Goal: Information Seeking & Learning: Learn about a topic

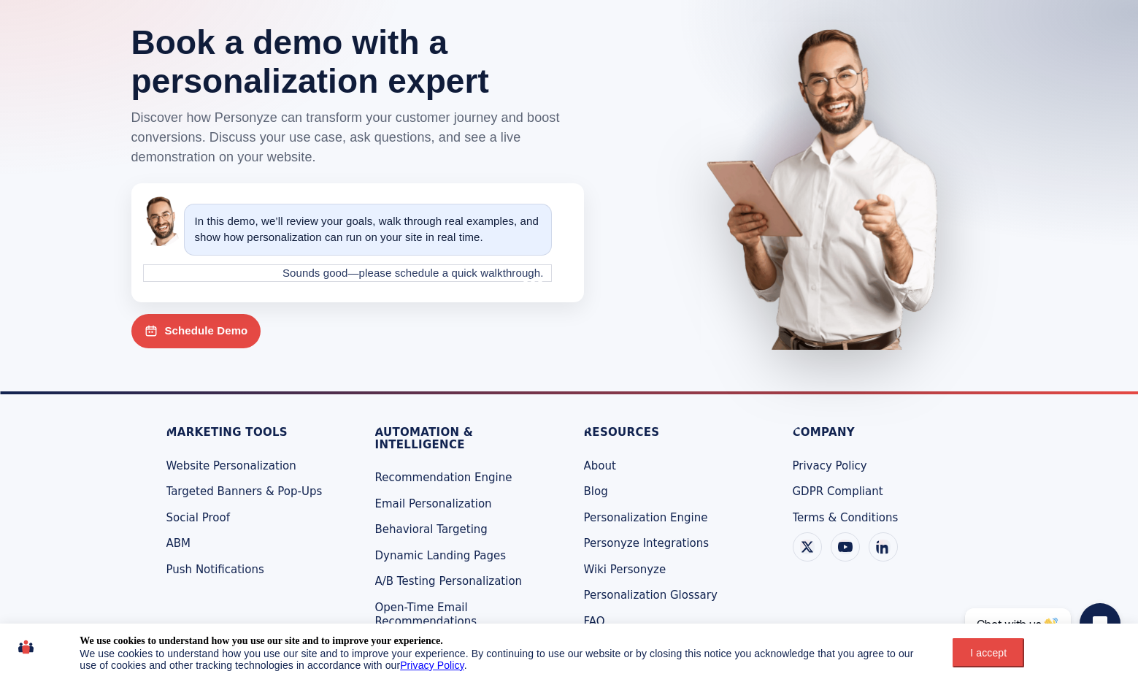
scroll to position [4806, 0]
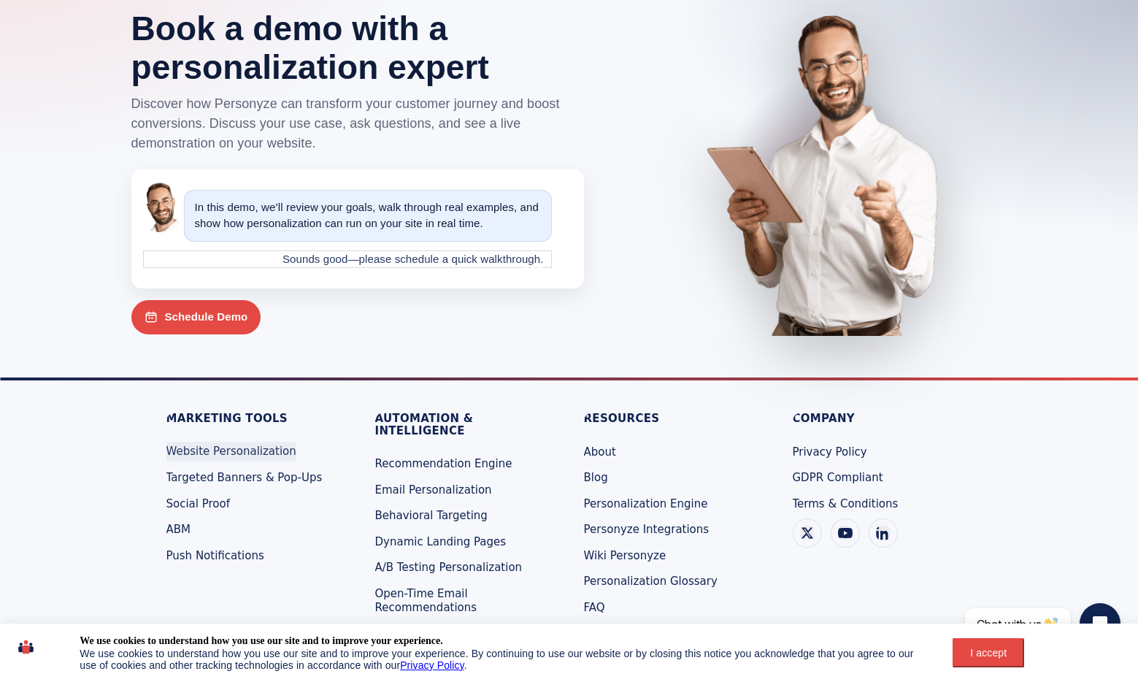
click at [254, 444] on span "Website Personalization" at bounding box center [231, 450] width 130 height 13
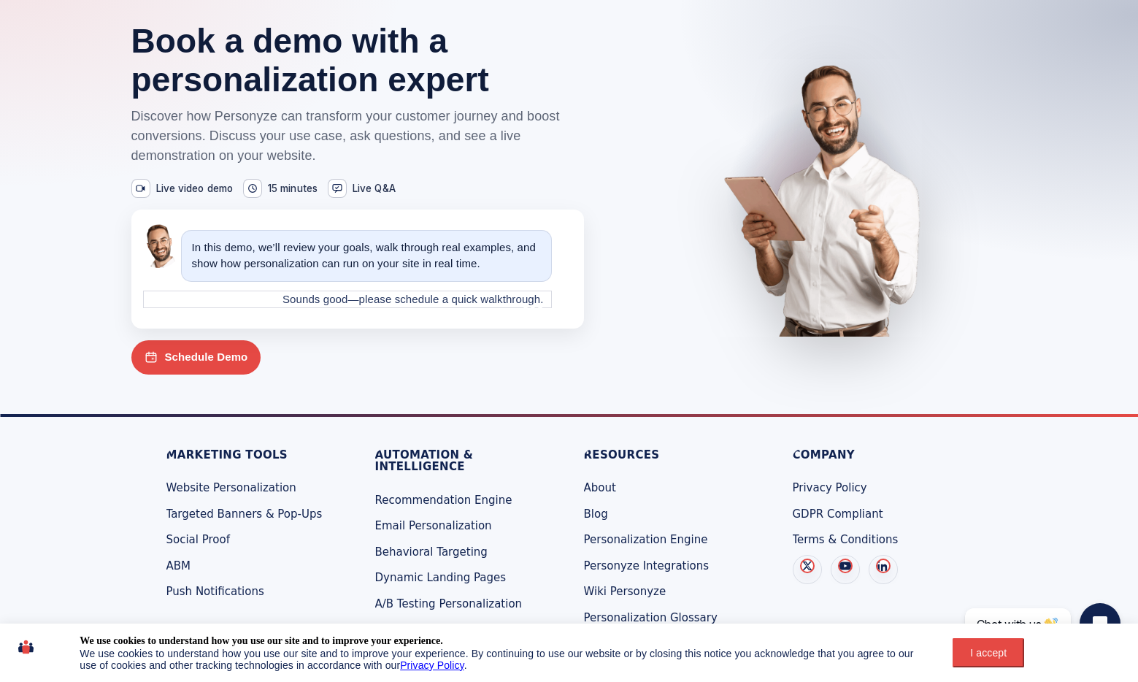
scroll to position [4820, 0]
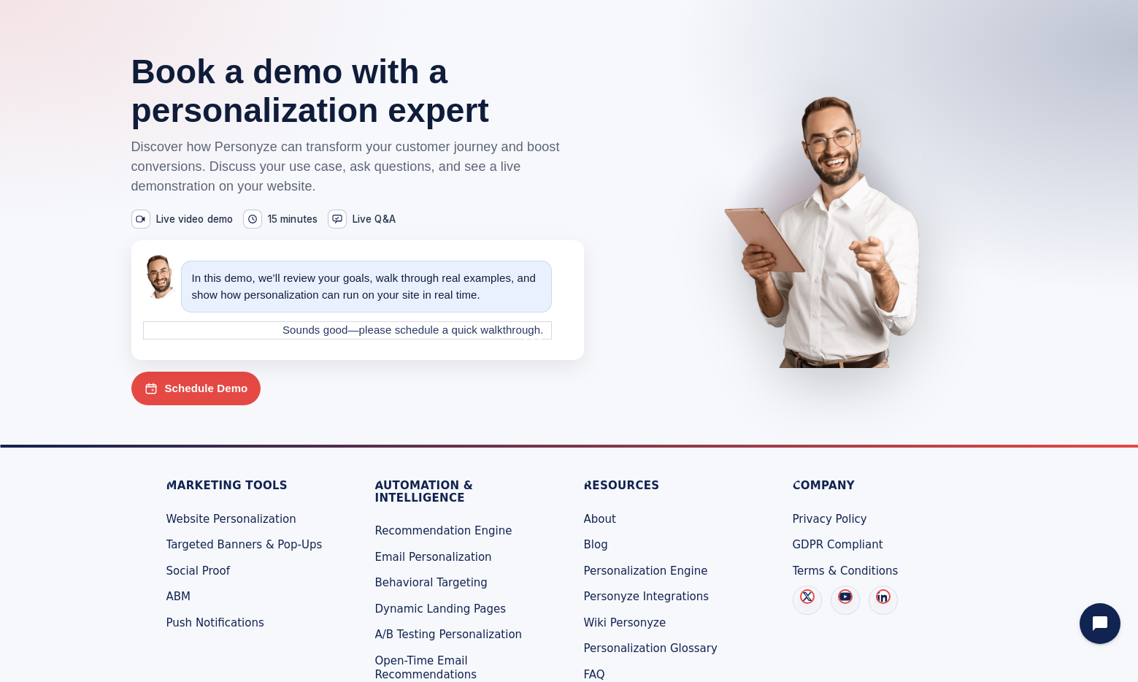
scroll to position [4820, 0]
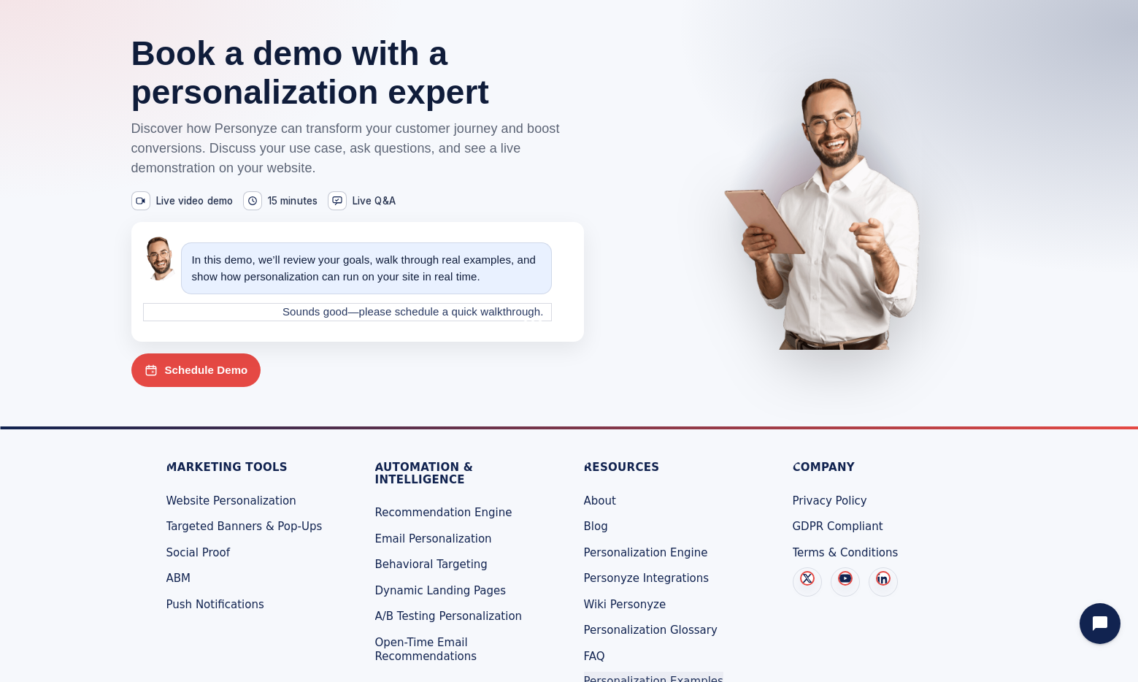
click at [663, 674] on span "Personalization Examples" at bounding box center [653, 680] width 139 height 13
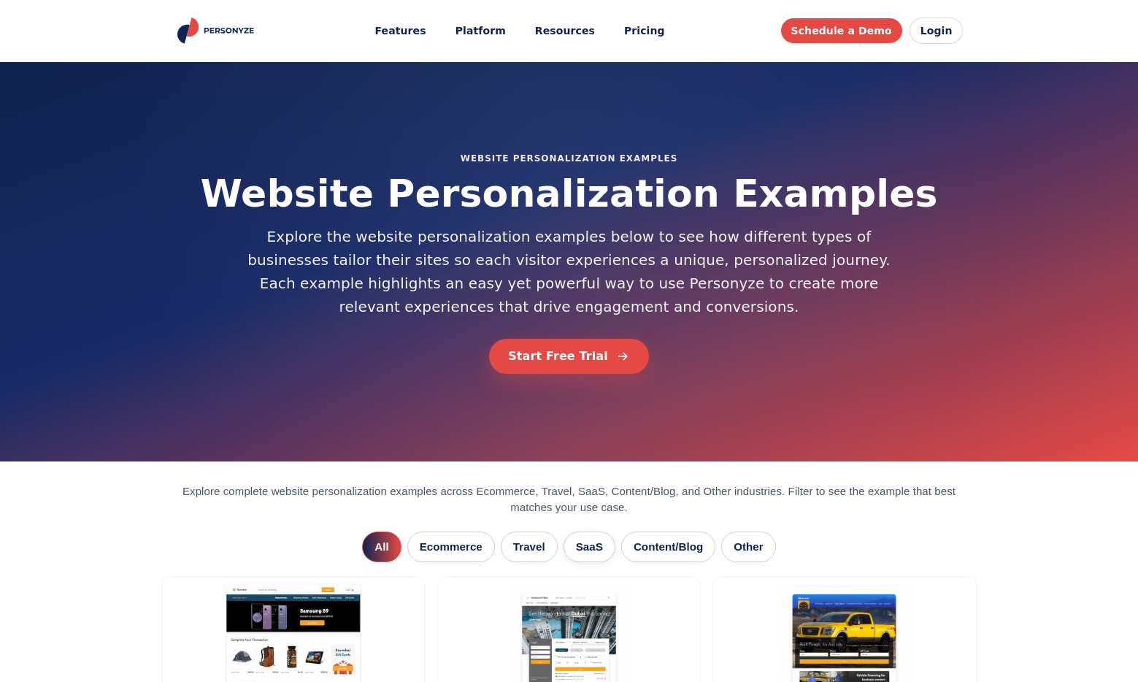
click at [582, 562] on button "SaaS" at bounding box center [589, 546] width 52 height 31
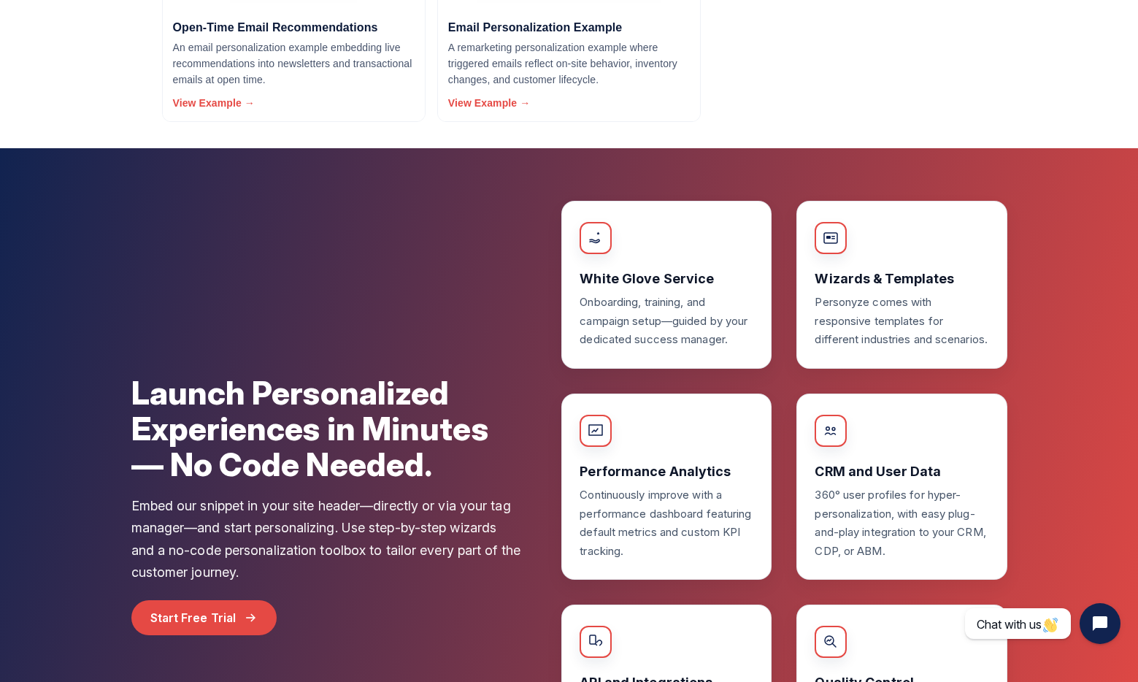
scroll to position [1365, 0]
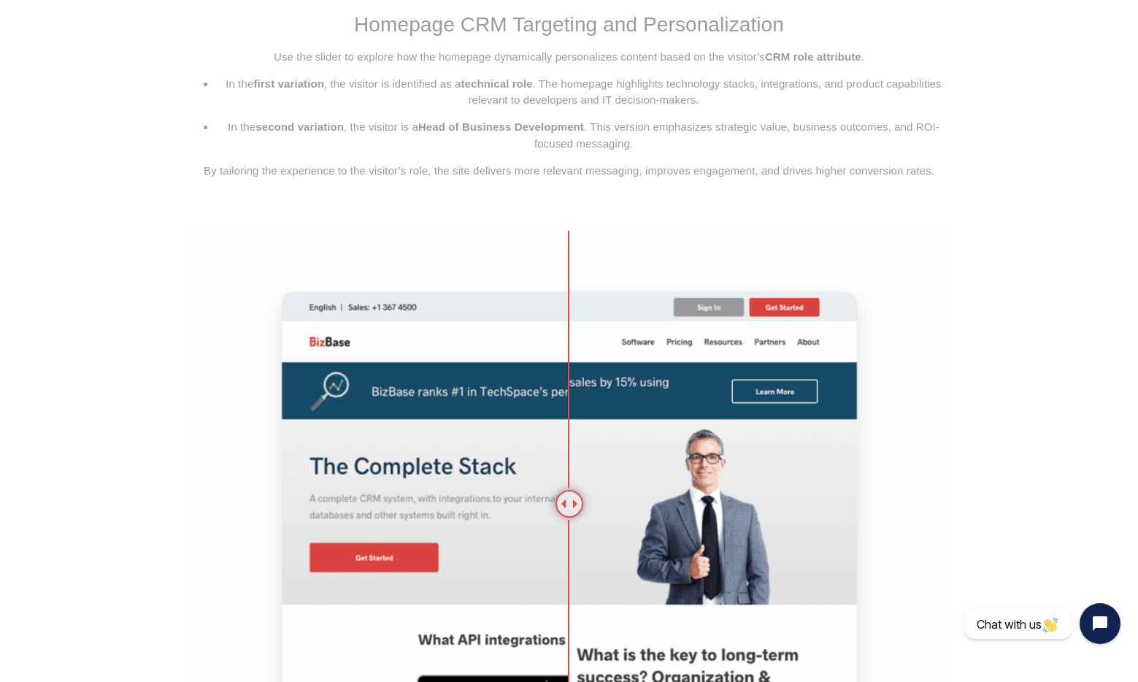
scroll to position [681, 0]
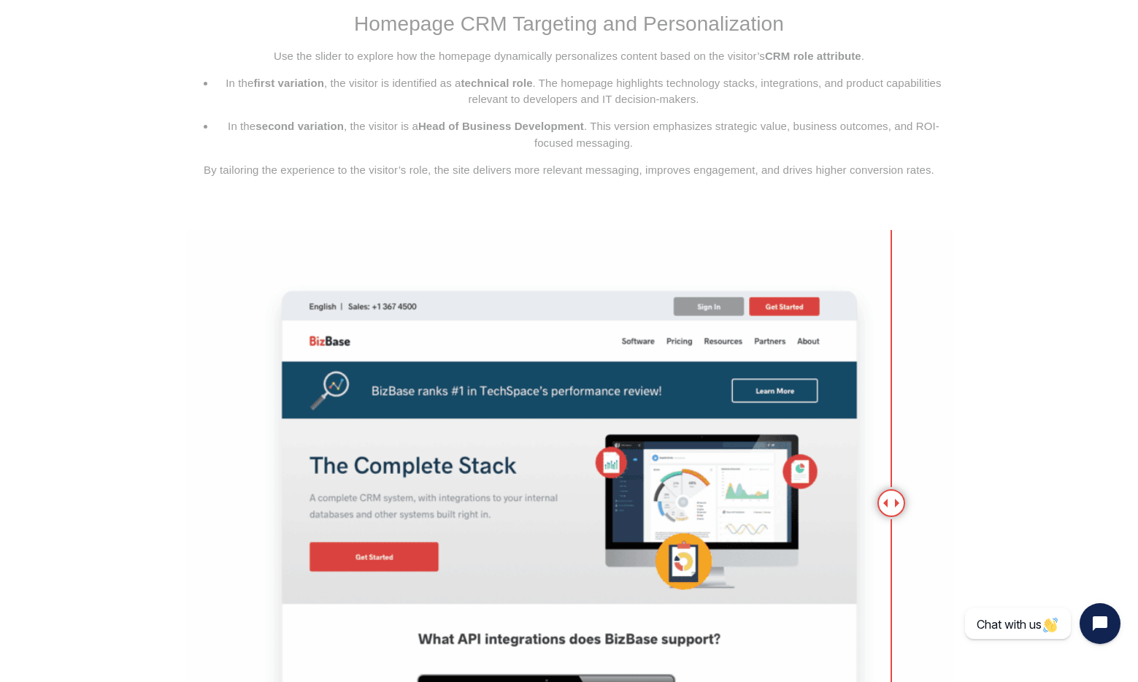
drag, startPoint x: 569, startPoint y: 501, endPoint x: 891, endPoint y: 527, distance: 322.8
click at [891, 527] on div at bounding box center [569, 502] width 766 height 545
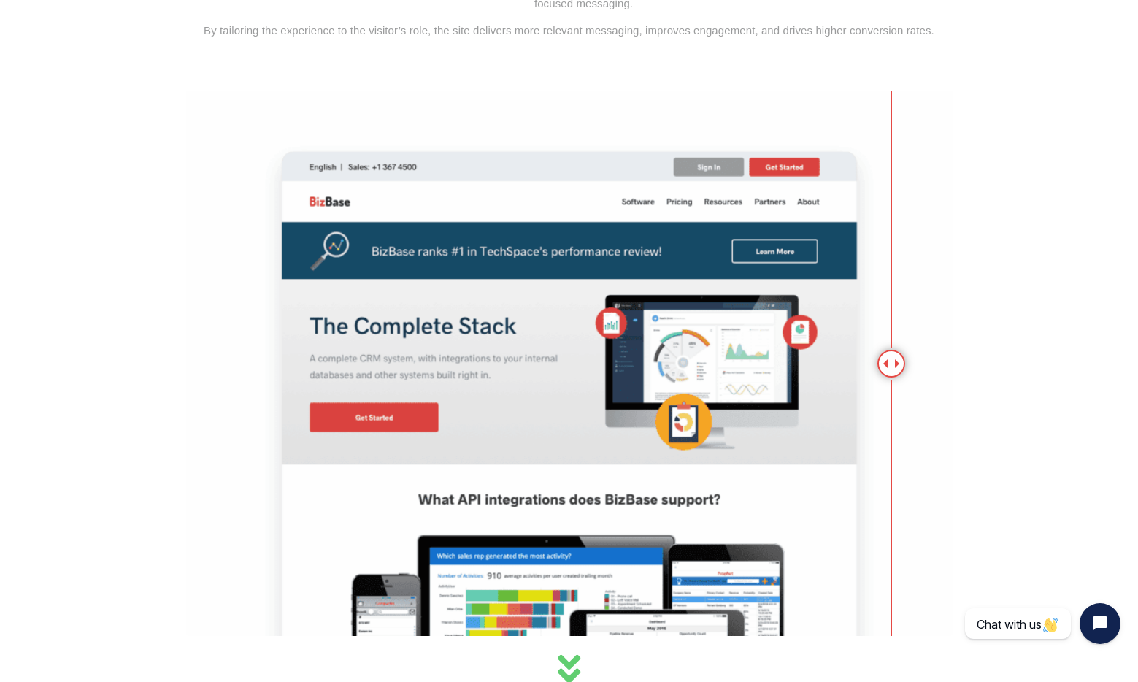
scroll to position [821, 0]
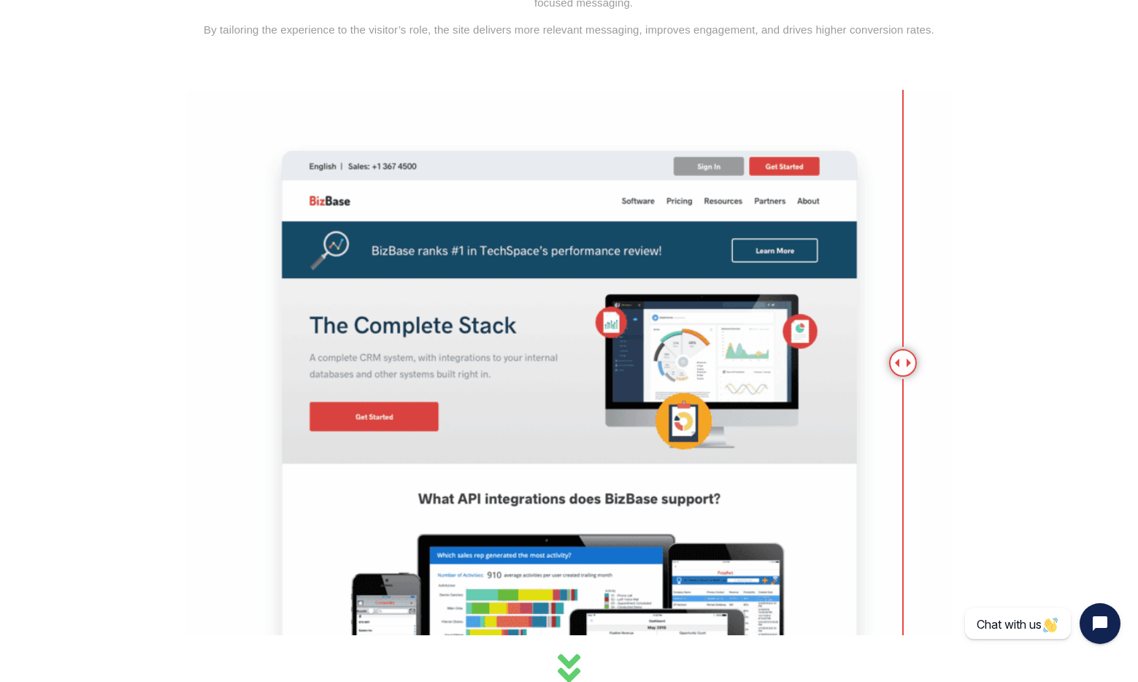
drag, startPoint x: 857, startPoint y: 358, endPoint x: 904, endPoint y: 393, distance: 59.0
click at [903, 393] on div at bounding box center [569, 362] width 766 height 545
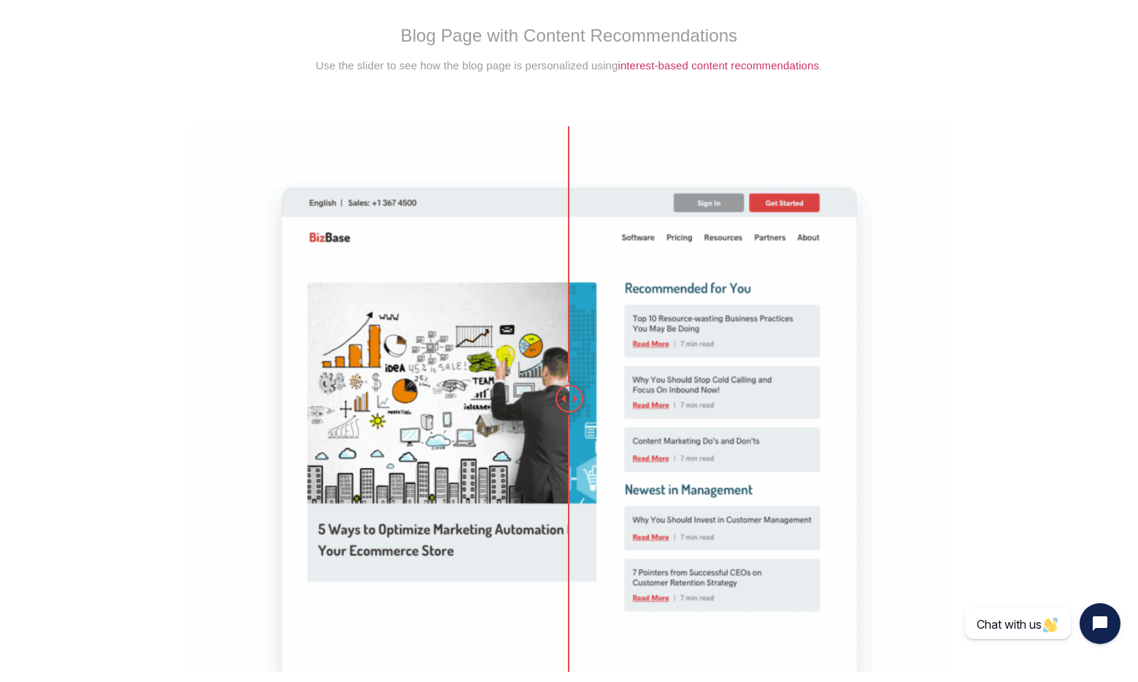
scroll to position [1532, 0]
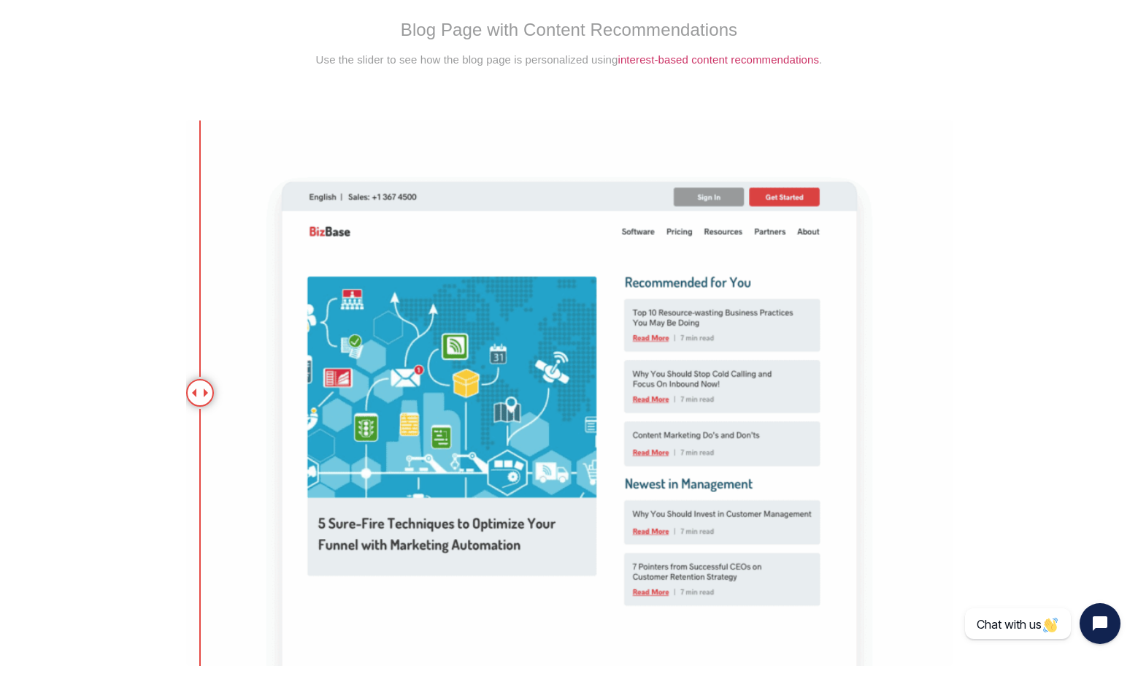
drag, startPoint x: 559, startPoint y: 390, endPoint x: 201, endPoint y: 367, distance: 359.0
click at [199, 367] on div at bounding box center [569, 392] width 766 height 545
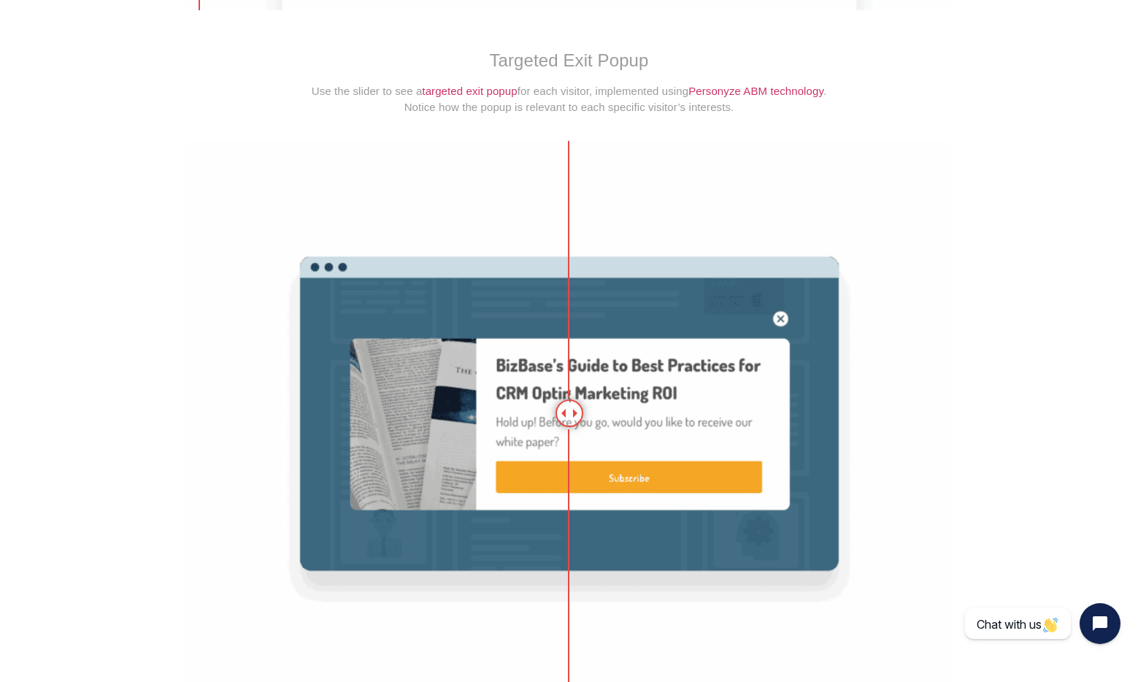
scroll to position [2189, 0]
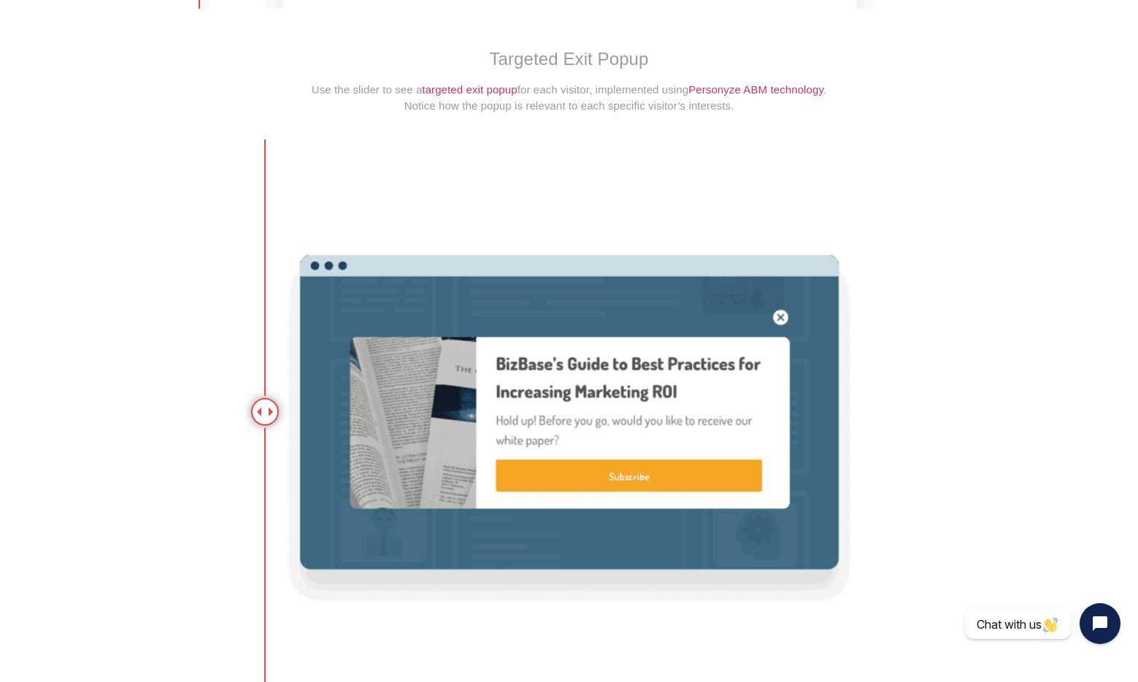
drag, startPoint x: 622, startPoint y: 410, endPoint x: 264, endPoint y: 392, distance: 358.0
click at [264, 398] on div at bounding box center [265, 412] width 28 height 28
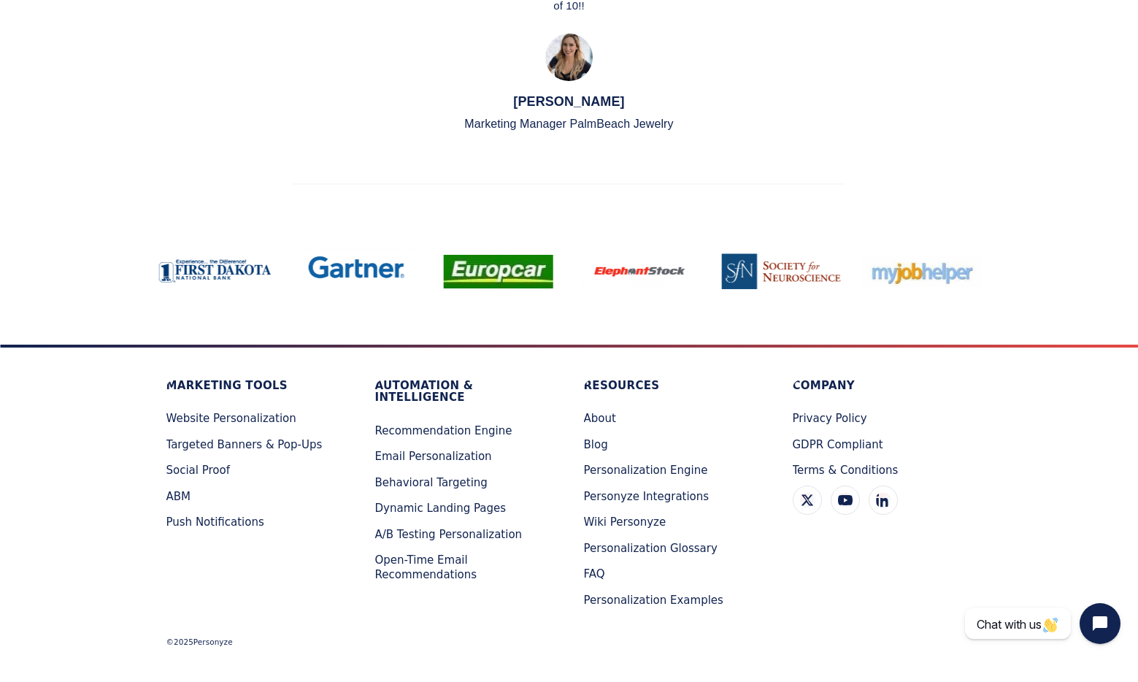
scroll to position [4009, 0]
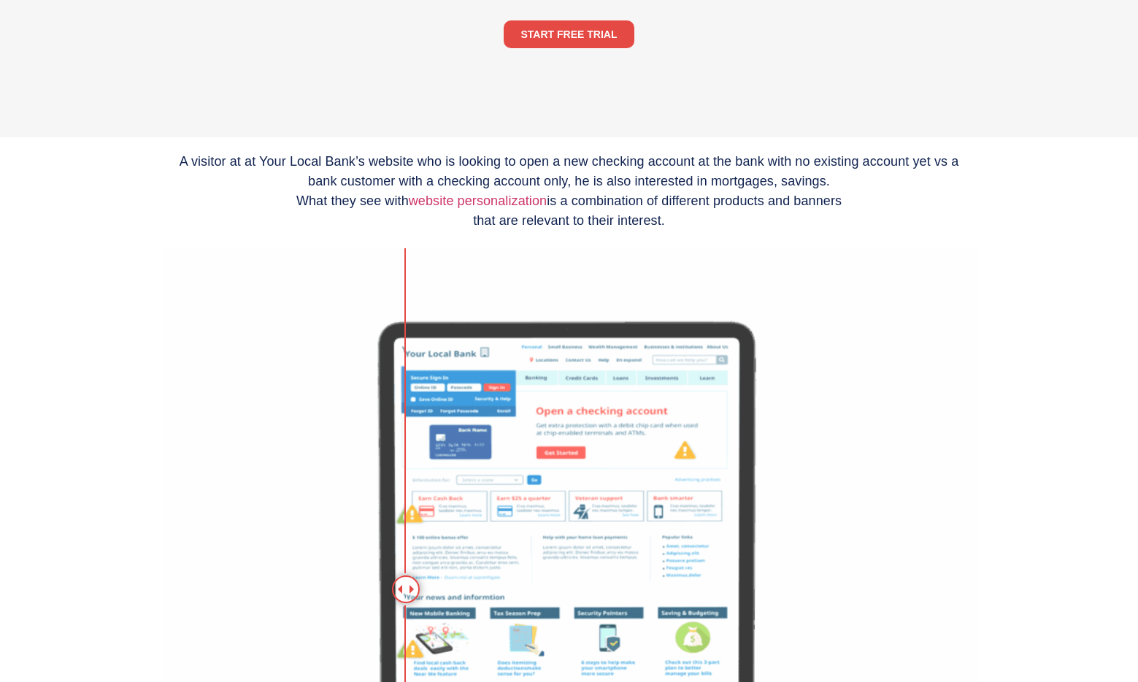
scroll to position [341, 0]
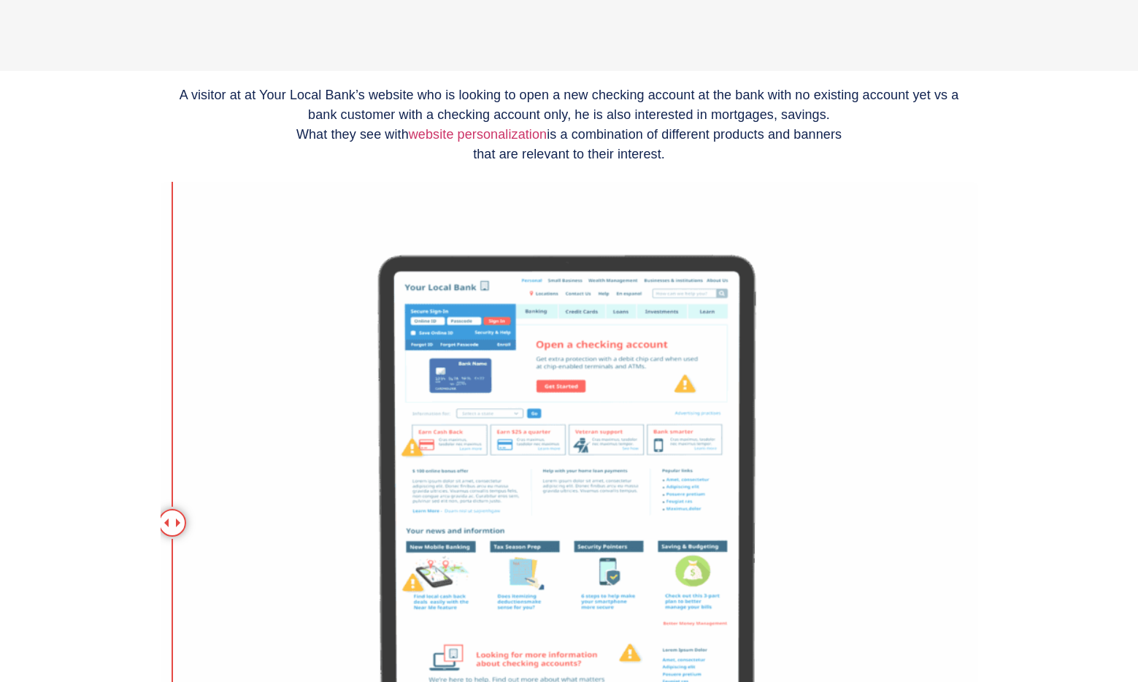
drag, startPoint x: 395, startPoint y: 522, endPoint x: 164, endPoint y: 468, distance: 237.5
click at [163, 469] on div at bounding box center [569, 522] width 817 height 681
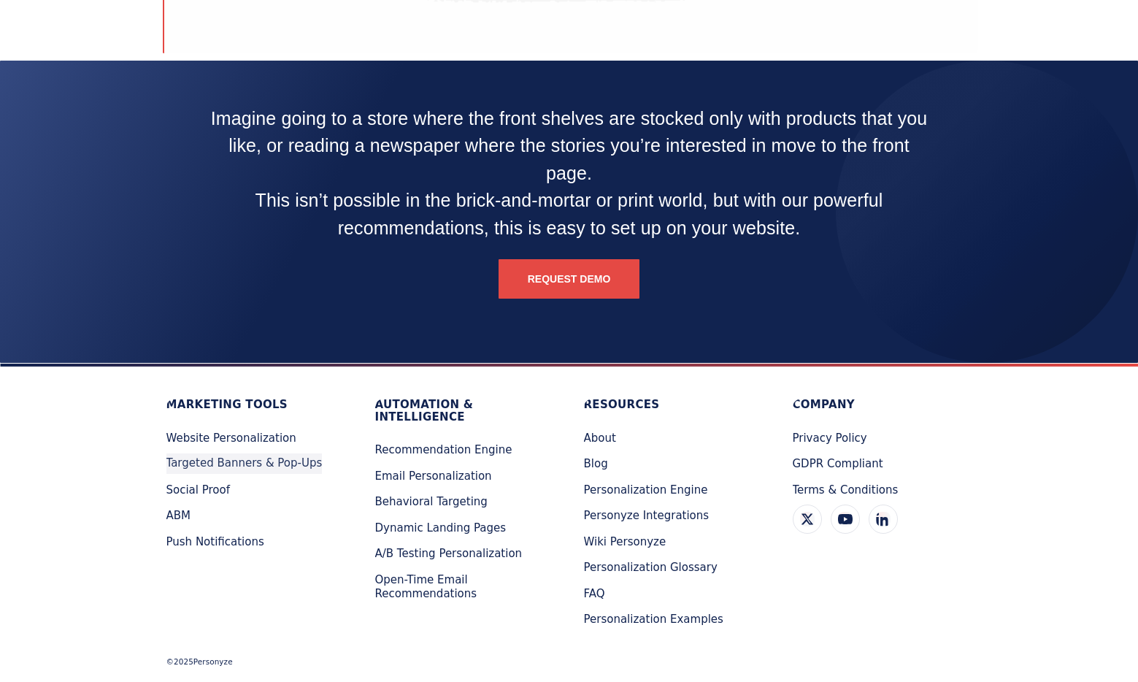
scroll to position [1172, 0]
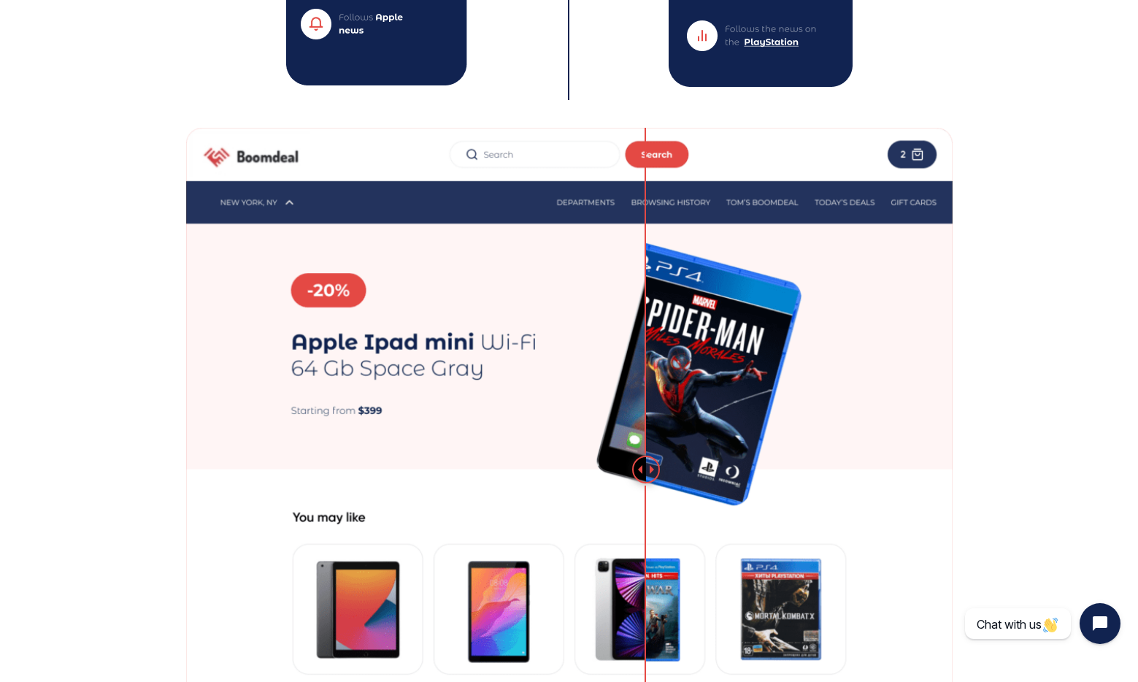
scroll to position [797, 0]
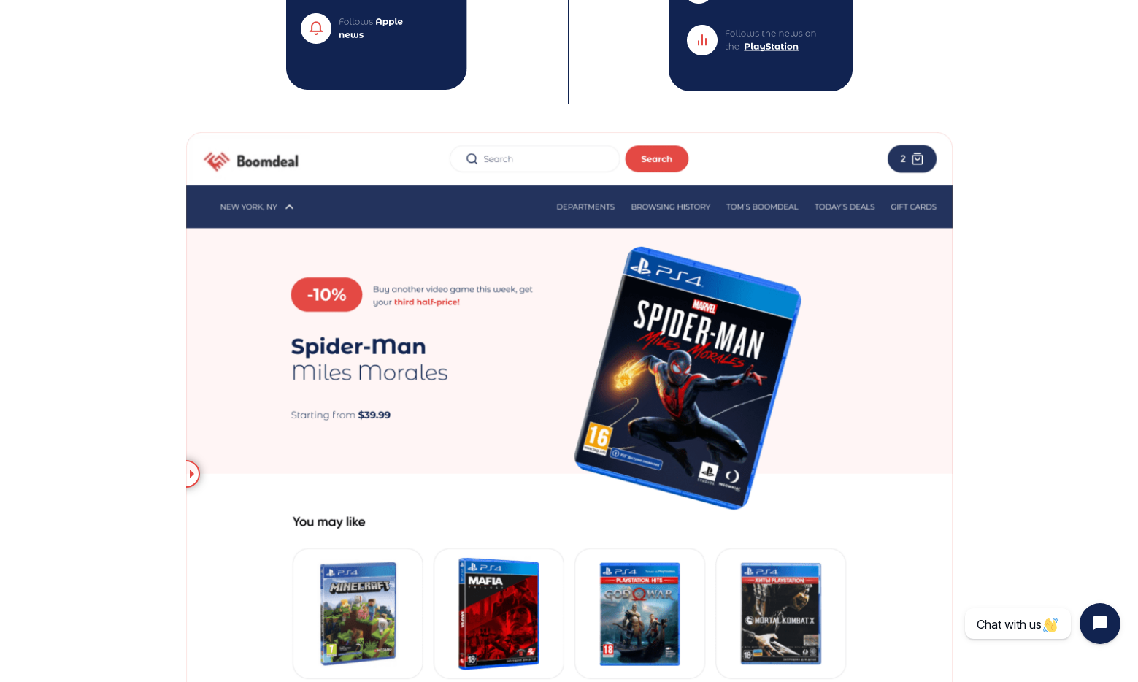
drag, startPoint x: 633, startPoint y: 472, endPoint x: 82, endPoint y: 424, distance: 552.3
click at [82, 424] on section "This example illustrates how an e-commerce website homepage can align its messa…" at bounding box center [569, 268] width 1138 height 1306
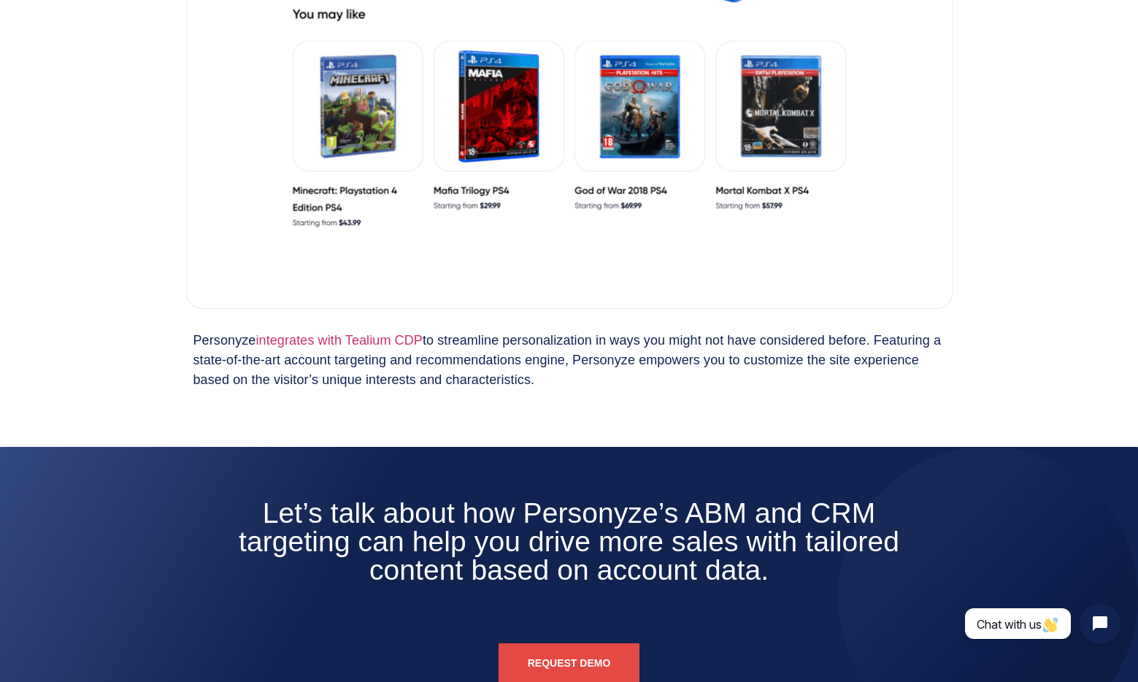
scroll to position [1330, 0]
